Goal: Book appointment/travel/reservation

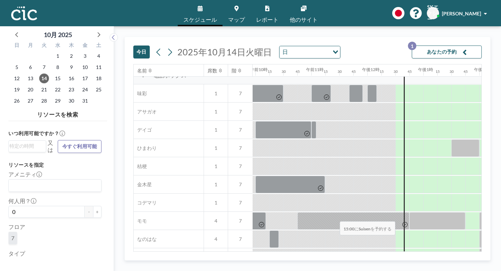
scroll to position [245, 557]
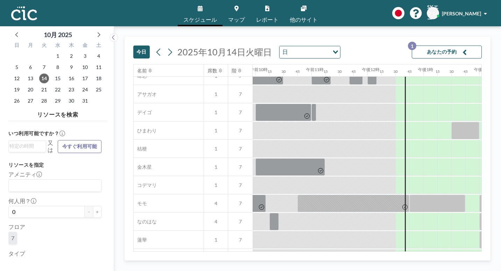
scroll to position [245, 557]
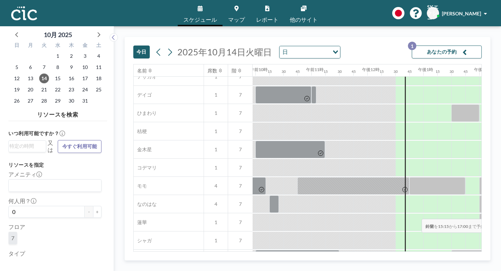
drag, startPoint x: 347, startPoint y: 199, endPoint x: 419, endPoint y: 201, distance: 72.1
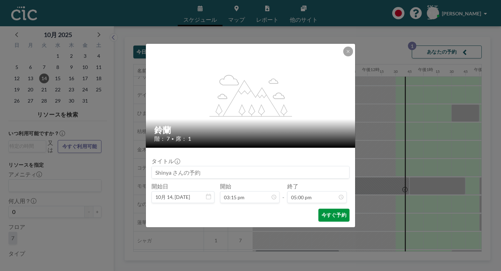
click at [322, 212] on font "今すぐ予約" at bounding box center [334, 215] width 25 height 7
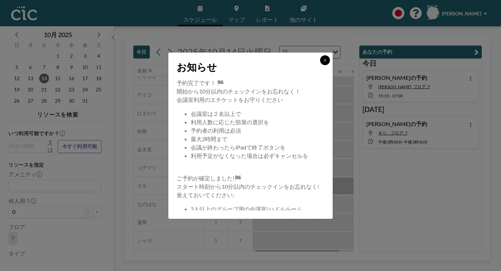
click at [320, 65] on button at bounding box center [325, 60] width 10 height 10
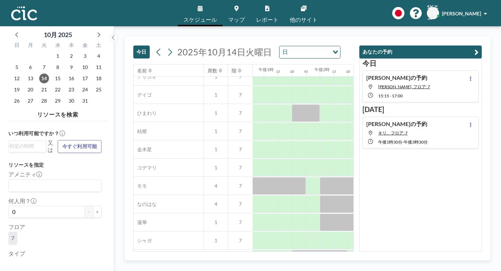
scroll to position [245, 721]
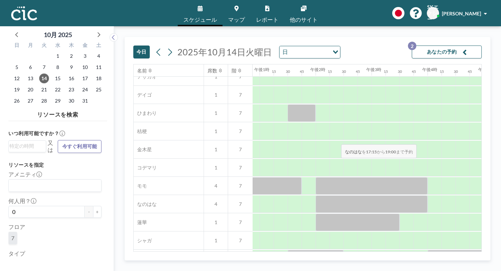
drag, startPoint x: 277, startPoint y: 124, endPoint x: 339, endPoint y: 127, distance: 61.7
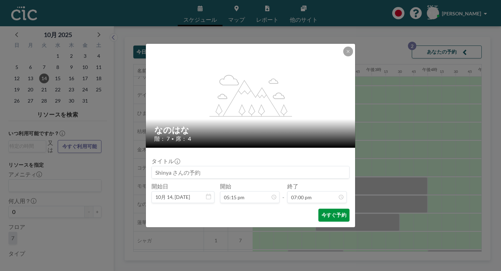
scroll to position [849, 0]
click at [322, 212] on font "今すぐ予約" at bounding box center [334, 215] width 25 height 7
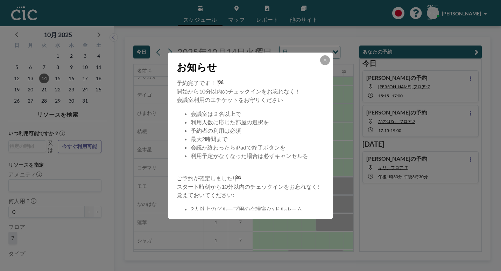
click at [316, 73] on div "お知らせ" at bounding box center [250, 65] width 164 height 26
click at [323, 62] on icon at bounding box center [325, 60] width 4 height 4
